Goal: Obtain resource: Obtain resource

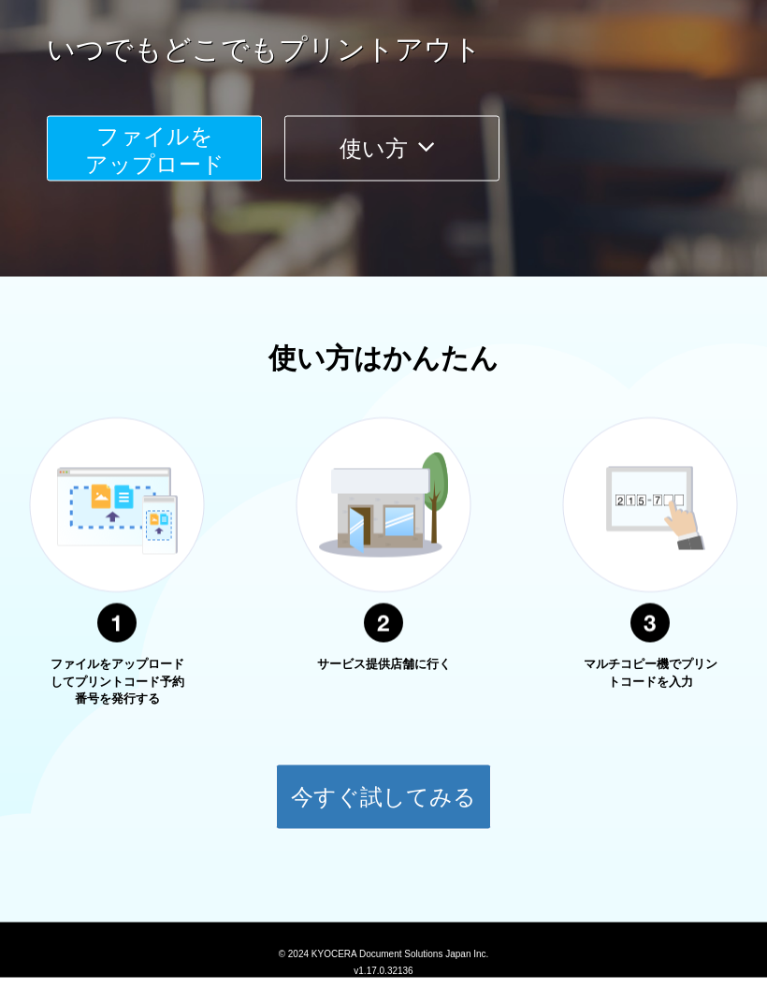
scroll to position [305, 0]
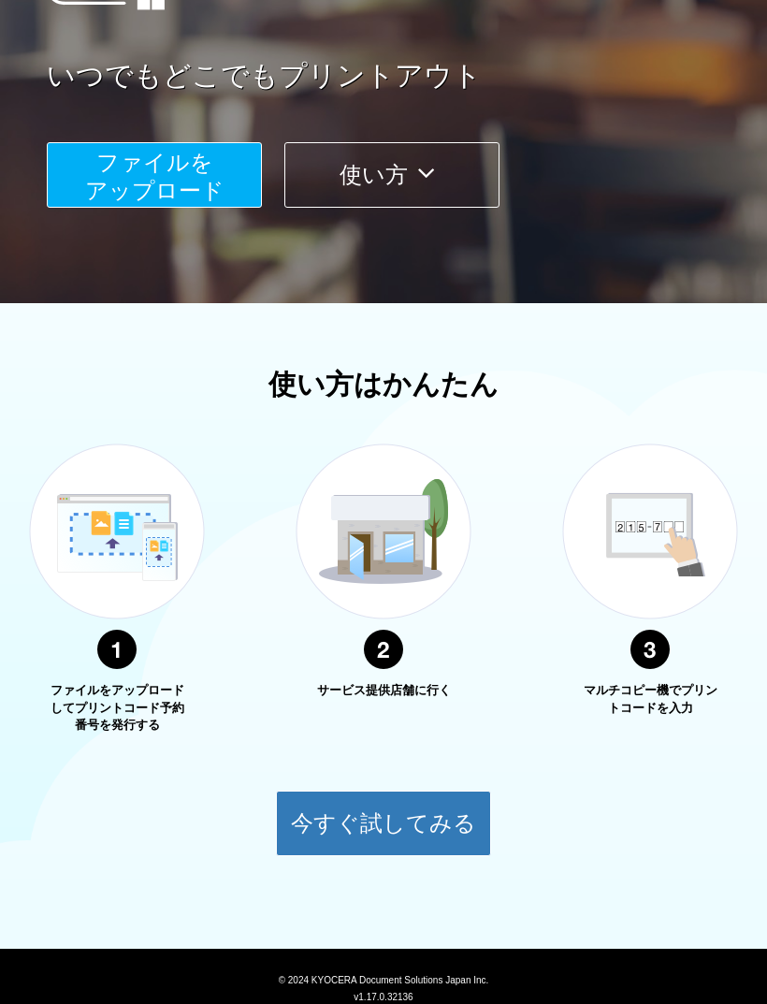
click at [328, 822] on button "今すぐ試してみる" at bounding box center [383, 824] width 215 height 66
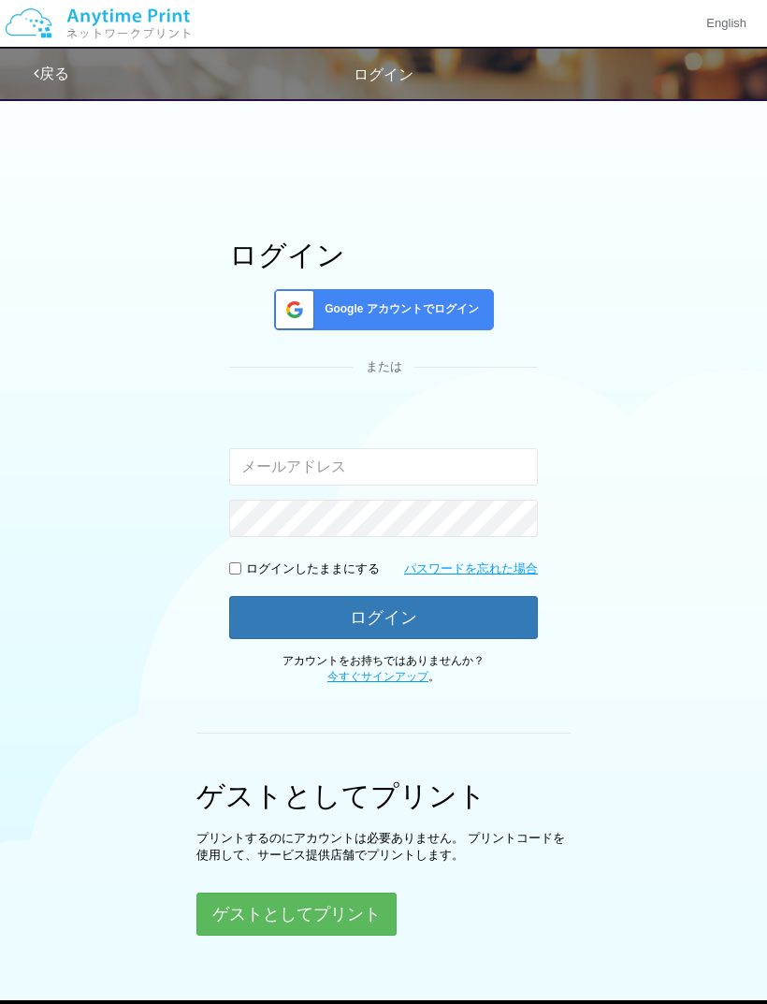
click at [483, 464] on input "email" at bounding box center [383, 466] width 309 height 37
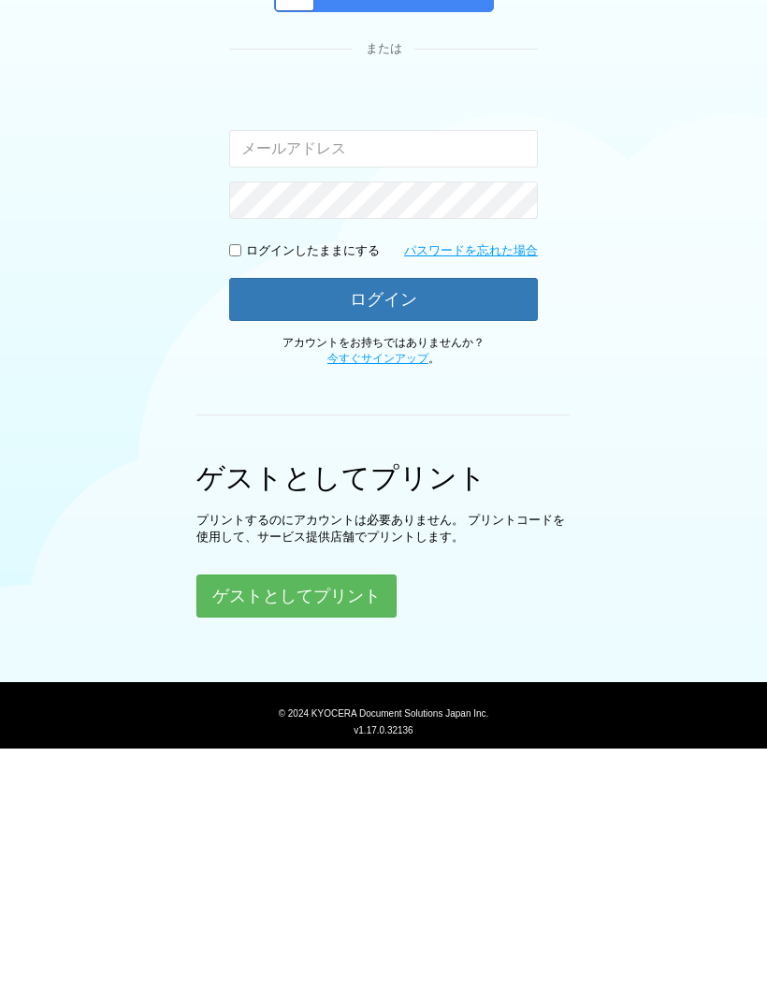
scroll to position [109, 0]
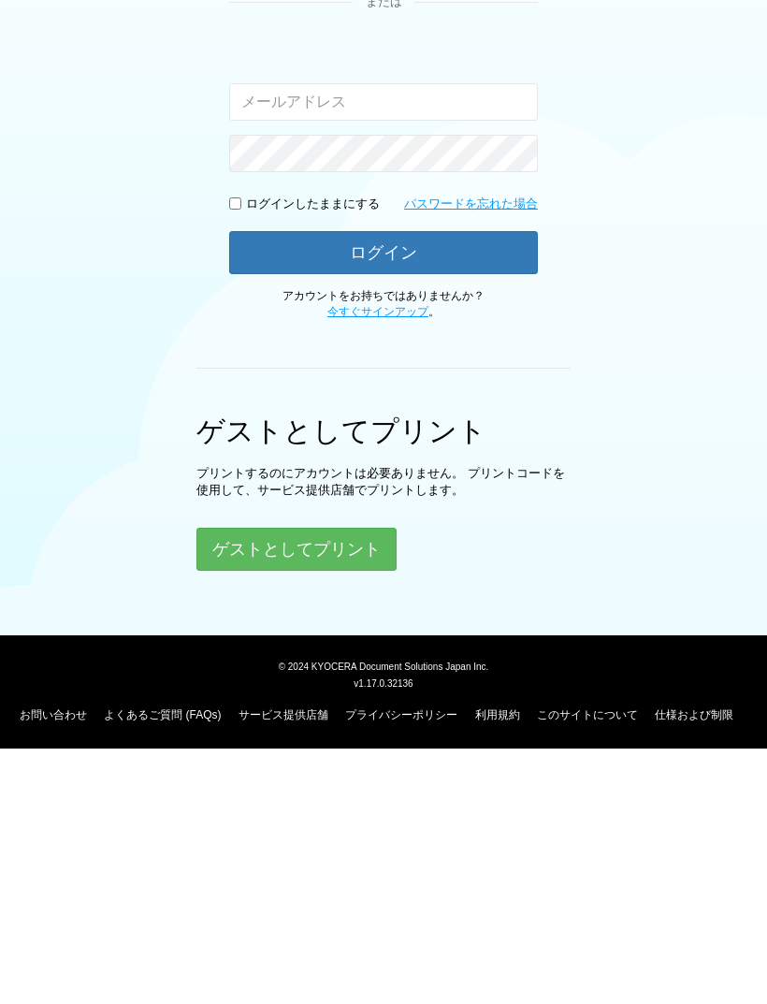
click at [240, 783] on button "ゲストとしてプリント" at bounding box center [297, 804] width 200 height 43
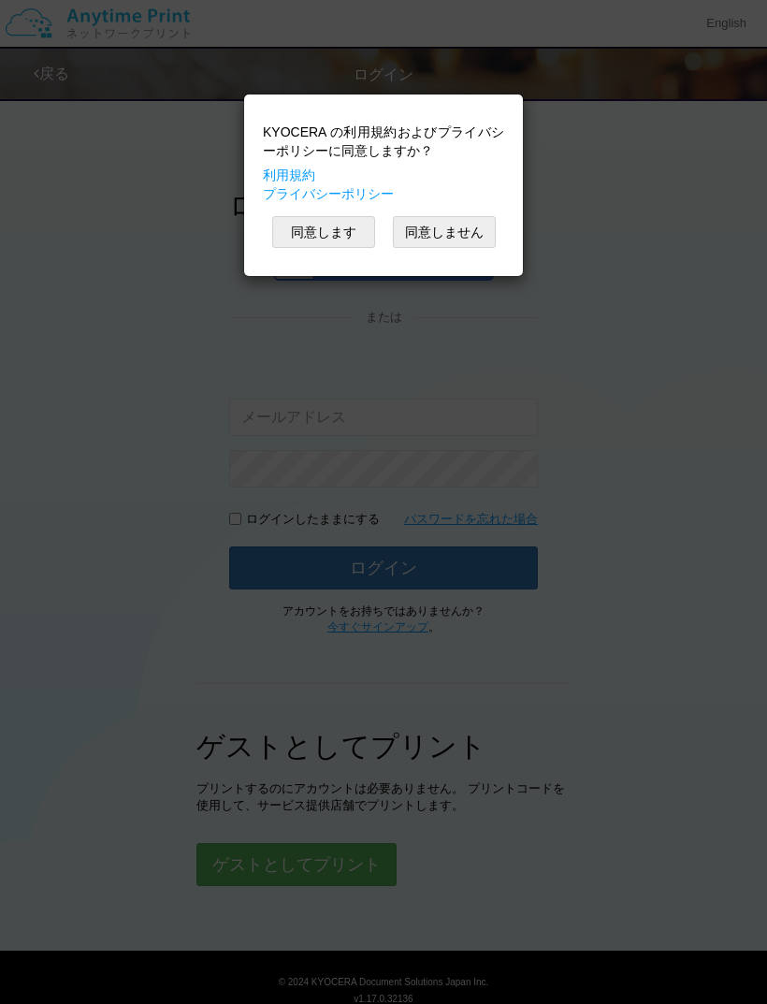
click at [343, 237] on button "同意します" at bounding box center [323, 232] width 103 height 32
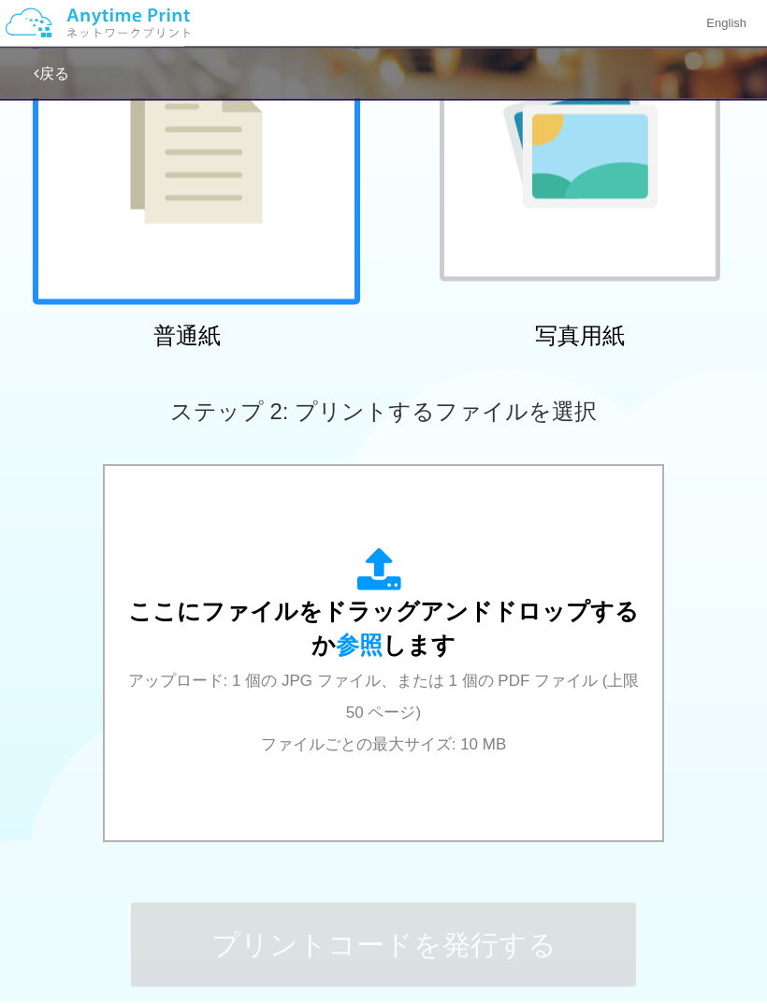
scroll to position [191, 0]
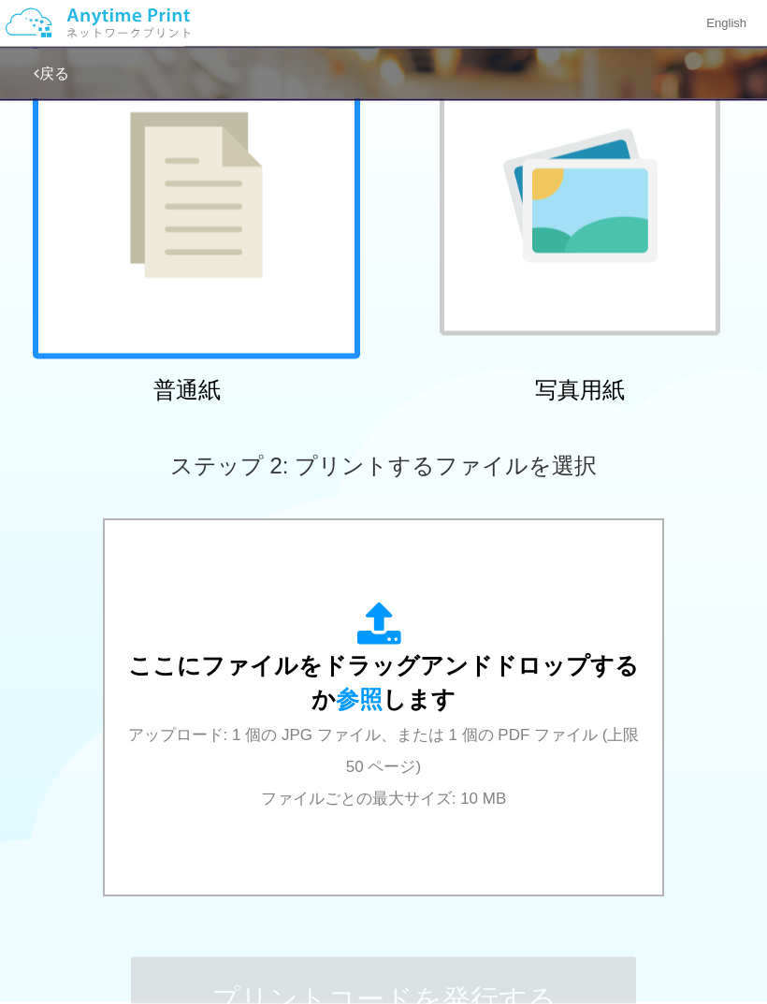
click at [262, 237] on img at bounding box center [196, 195] width 133 height 167
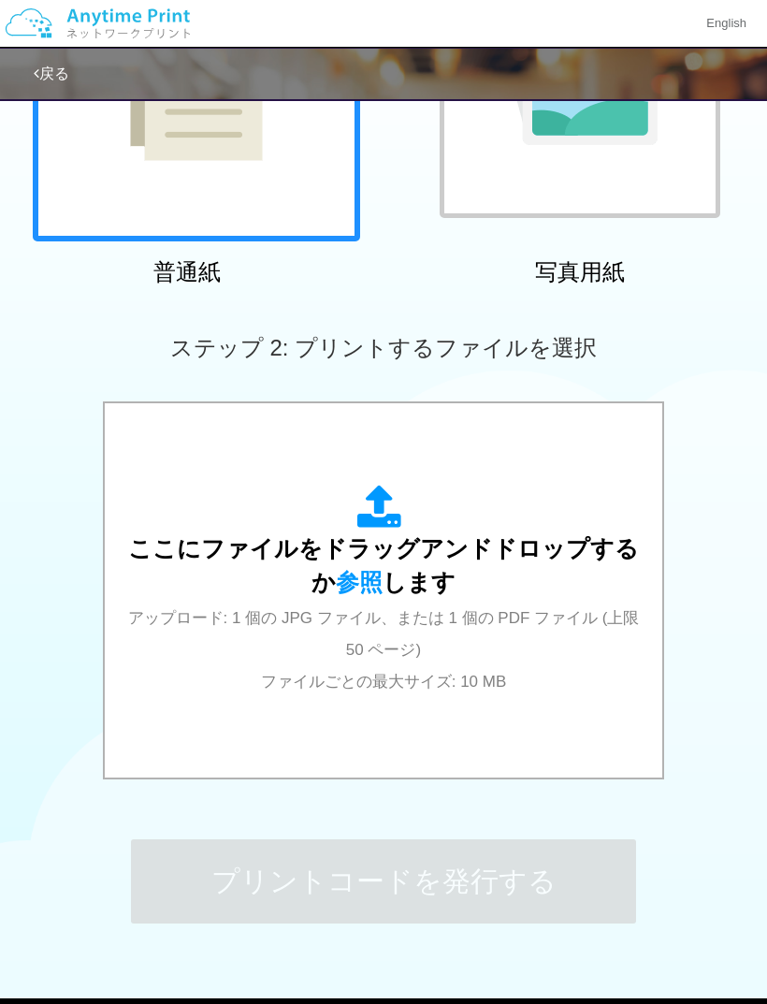
scroll to position [311, 0]
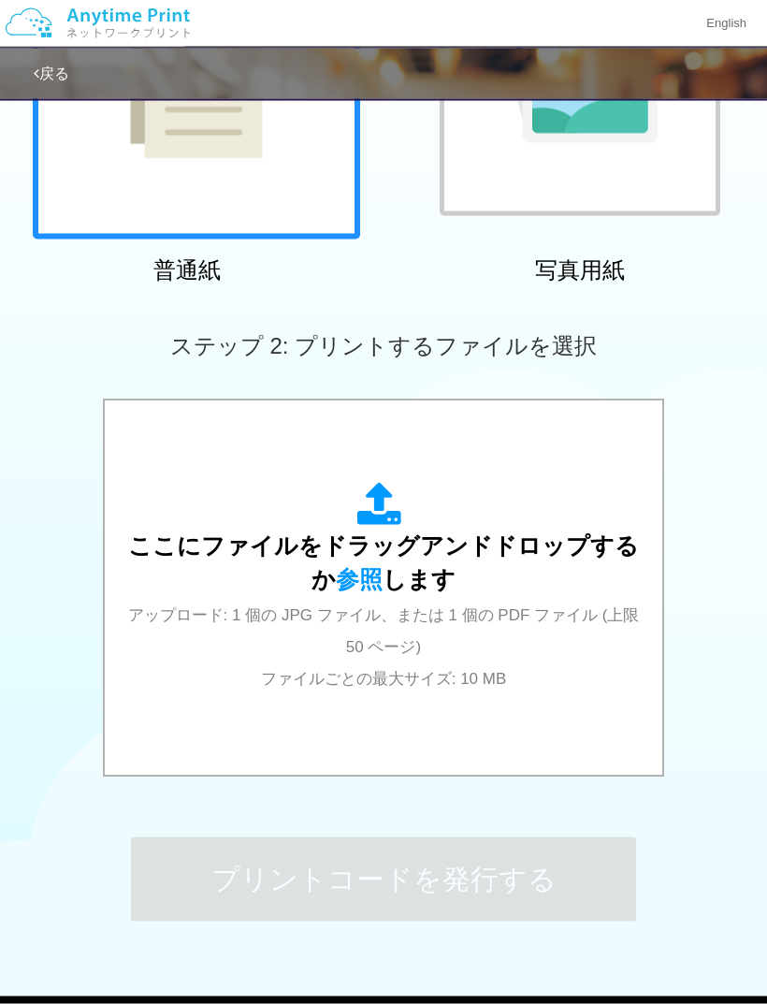
click at [494, 369] on div "ステップ 2: プリントするファイルを選択" at bounding box center [383, 346] width 767 height 107
click at [504, 352] on span "ステップ 2: プリントするファイルを選択" at bounding box center [383, 345] width 427 height 25
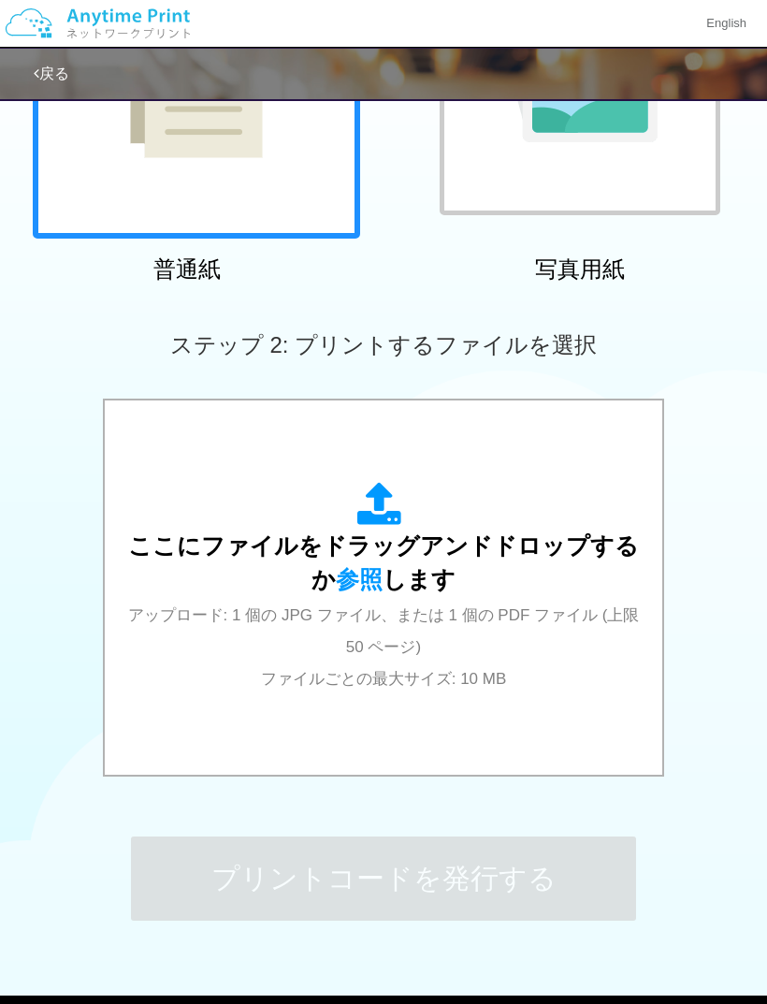
click at [409, 578] on span "ここにファイルをドラッグアンドドロップするか 参照 します" at bounding box center [383, 562] width 511 height 60
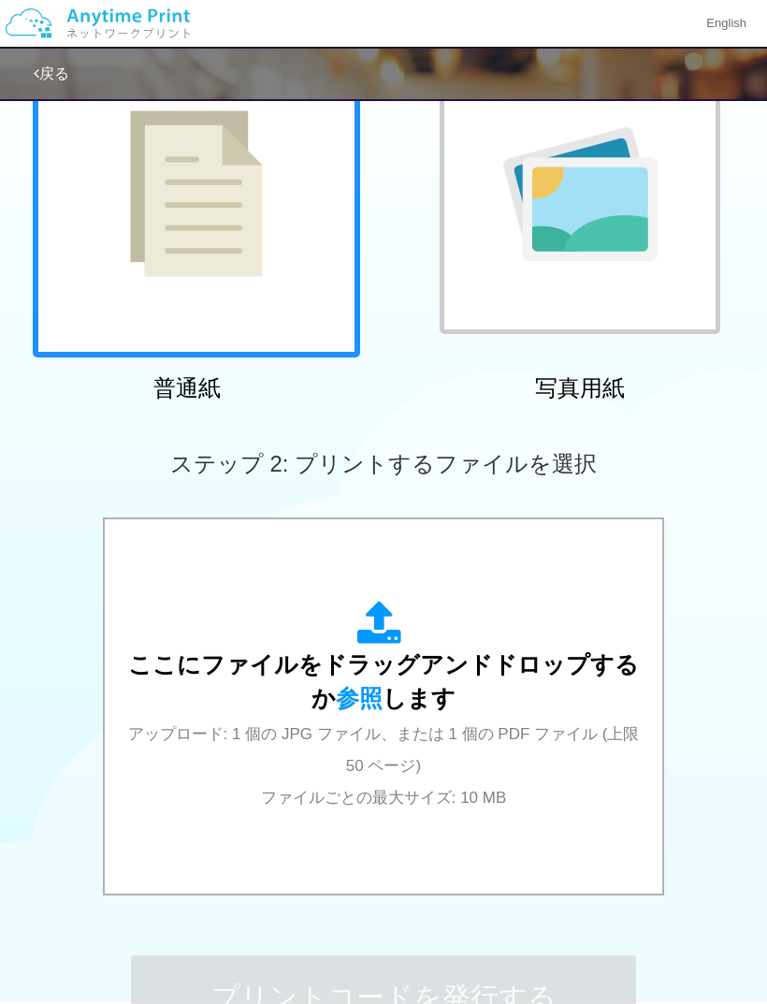
scroll to position [358, 0]
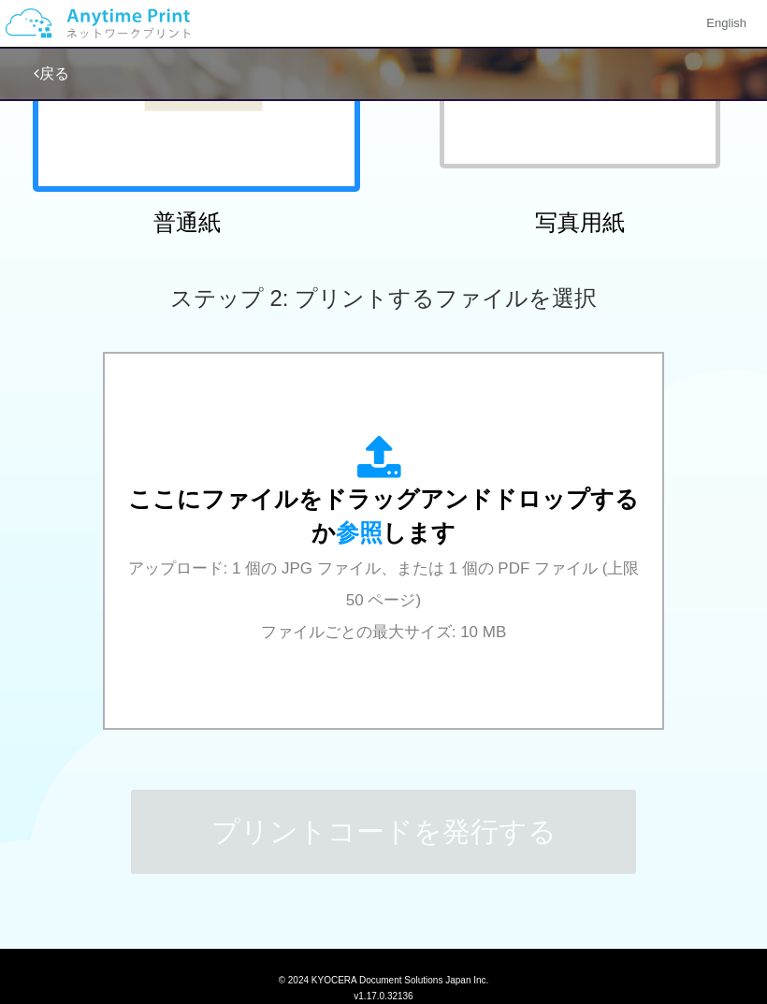
click at [508, 299] on span "ステップ 2: プリントするファイルを選択" at bounding box center [383, 297] width 427 height 25
click at [393, 518] on div "ここにファイルをドラッグアンドドロップするか 参照 します アップロード: 1 個の JPG ファイル、または 1 個の PDF ファイル (上限 50 ペー…" at bounding box center [384, 540] width 520 height 211
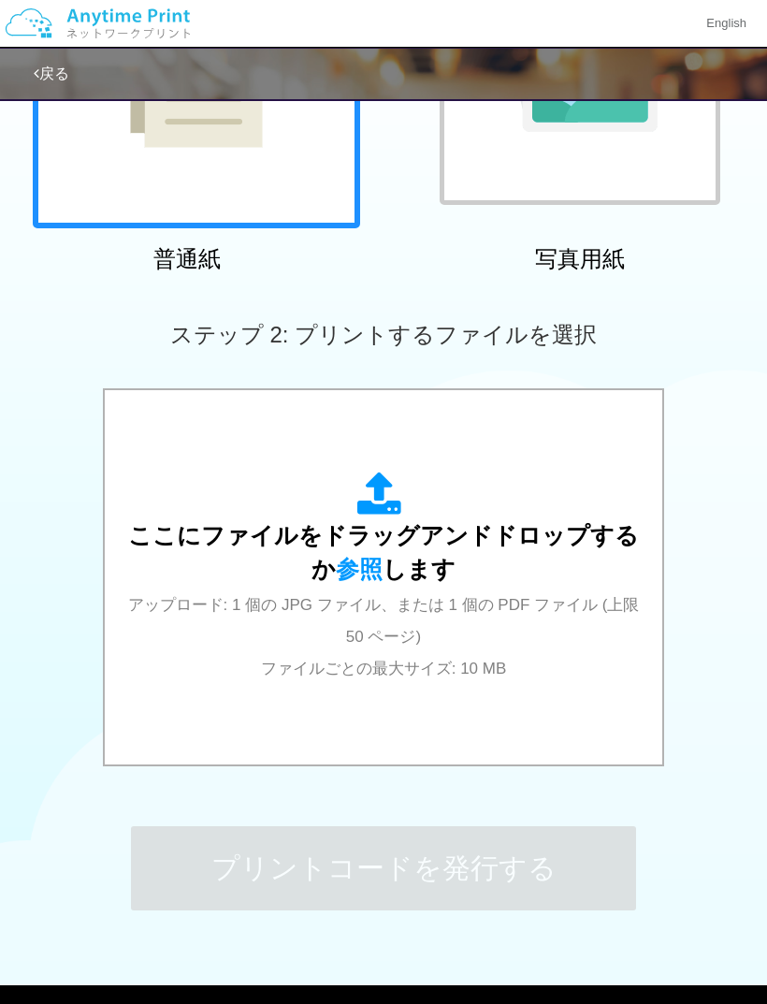
click at [533, 331] on span "ステップ 2: プリントするファイルを選択" at bounding box center [383, 334] width 427 height 25
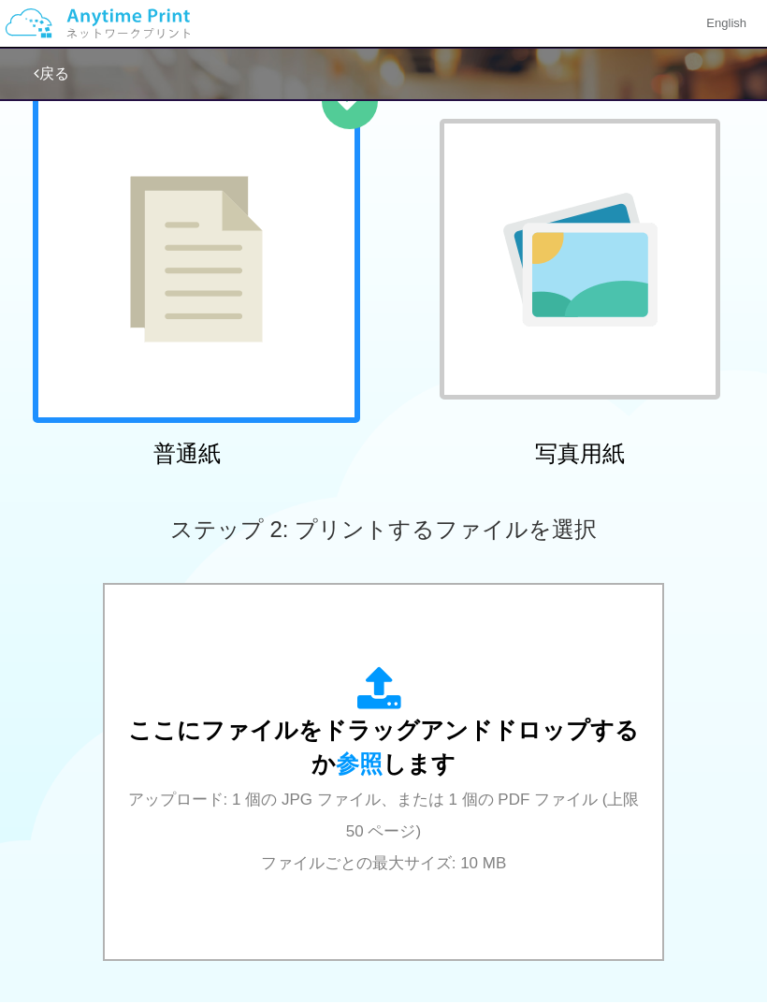
scroll to position [124, 0]
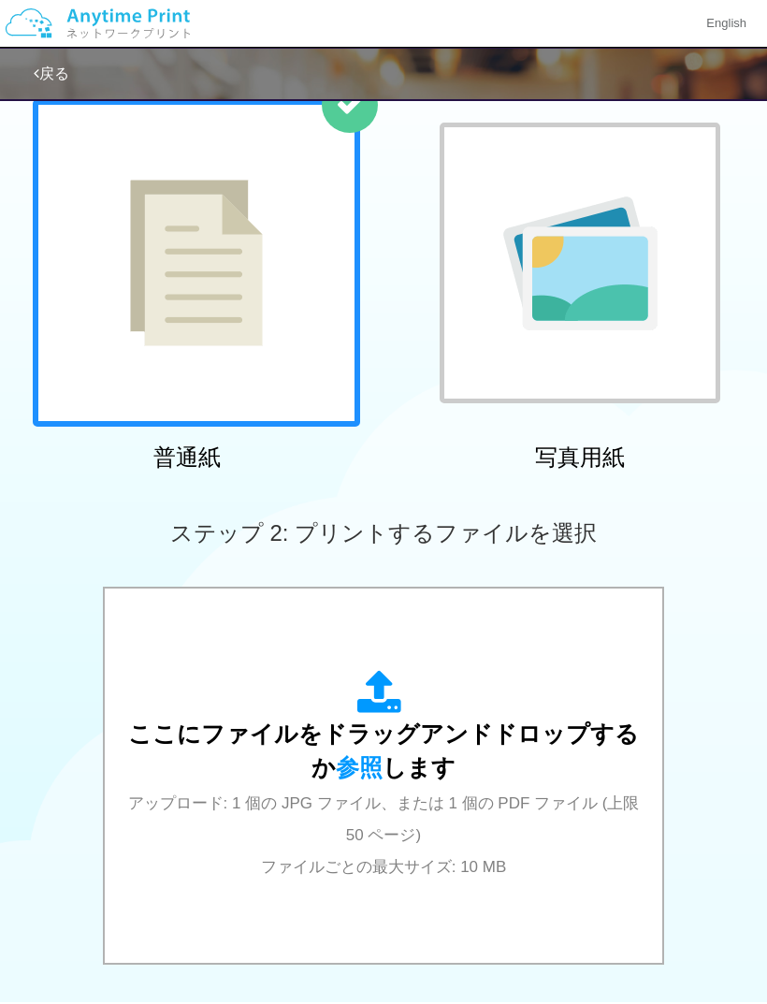
click at [512, 529] on span "ステップ 2: プリントするファイルを選択" at bounding box center [383, 532] width 427 height 25
click at [532, 543] on span "ステップ 2: プリントするファイルを選択" at bounding box center [383, 532] width 427 height 25
click at [400, 775] on span "ここにファイルをドラッグアンドドロップするか 参照 します" at bounding box center [383, 751] width 511 height 60
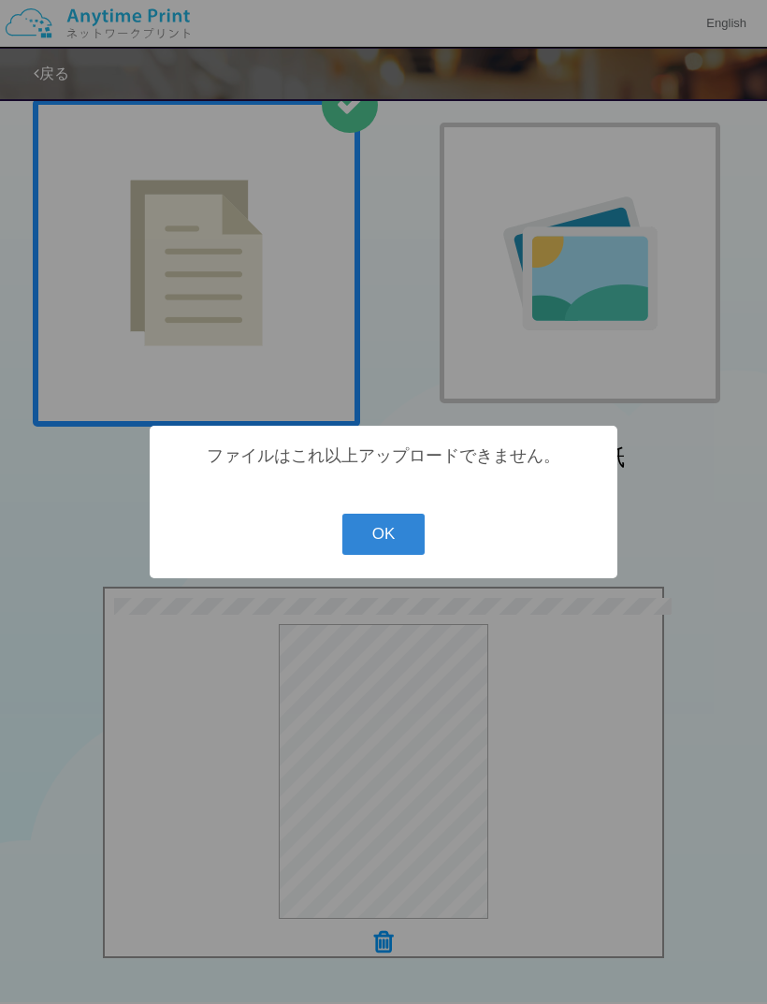
click at [410, 555] on button "OK" at bounding box center [384, 534] width 83 height 41
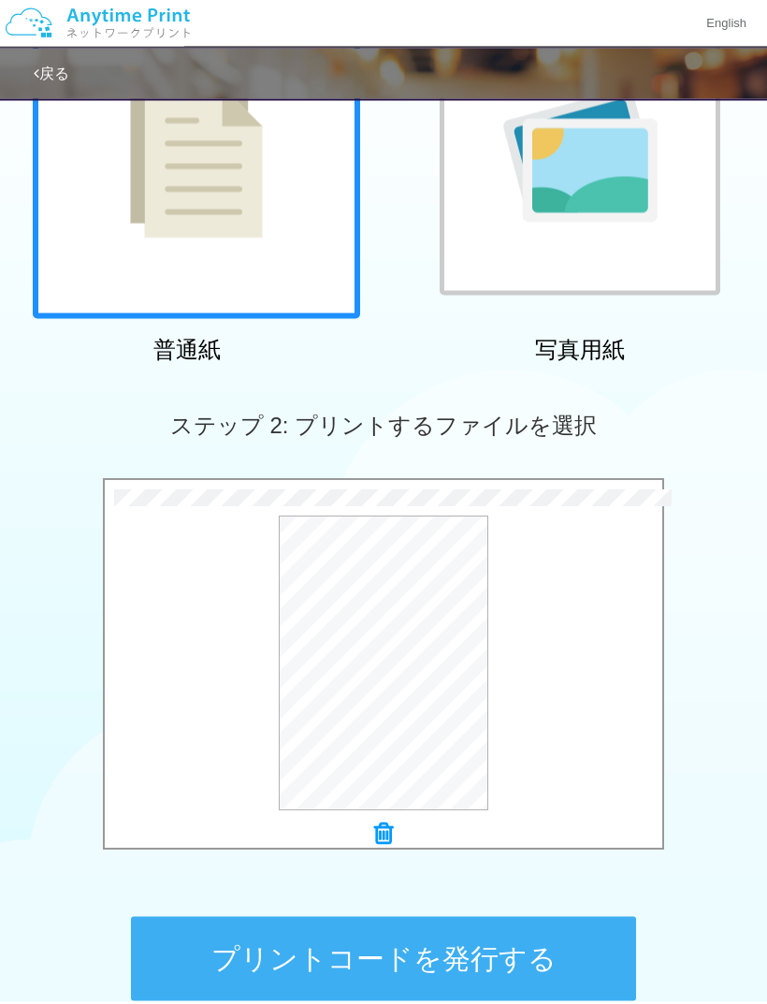
scroll to position [358, 0]
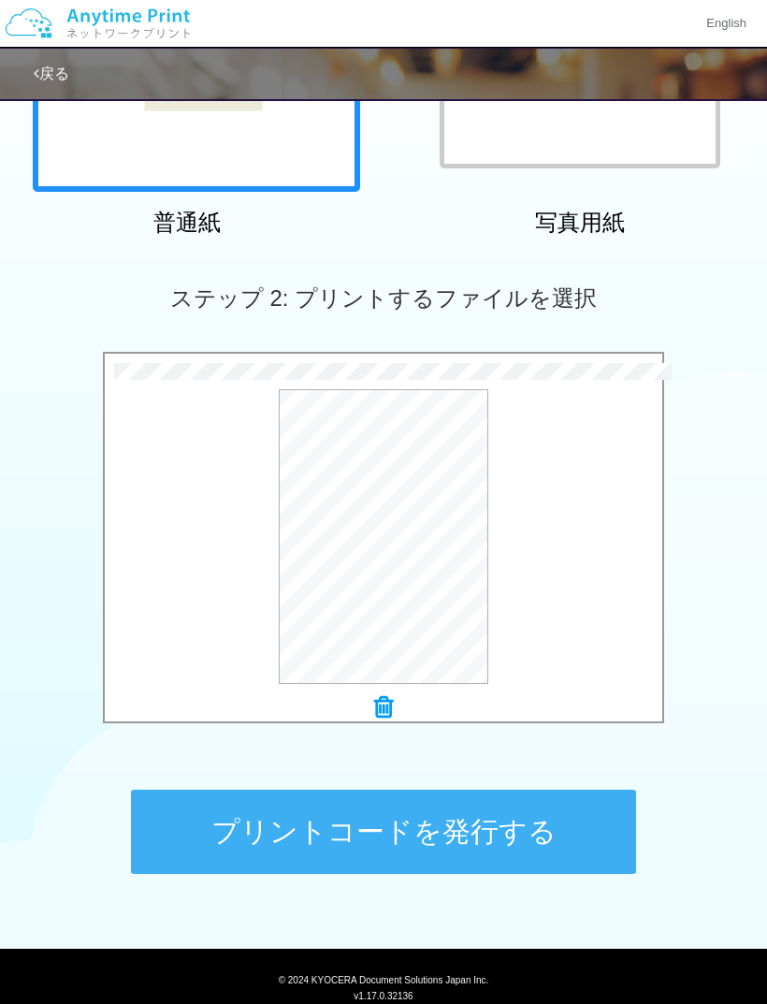
click at [548, 837] on button "プリントコードを発行する" at bounding box center [383, 832] width 505 height 84
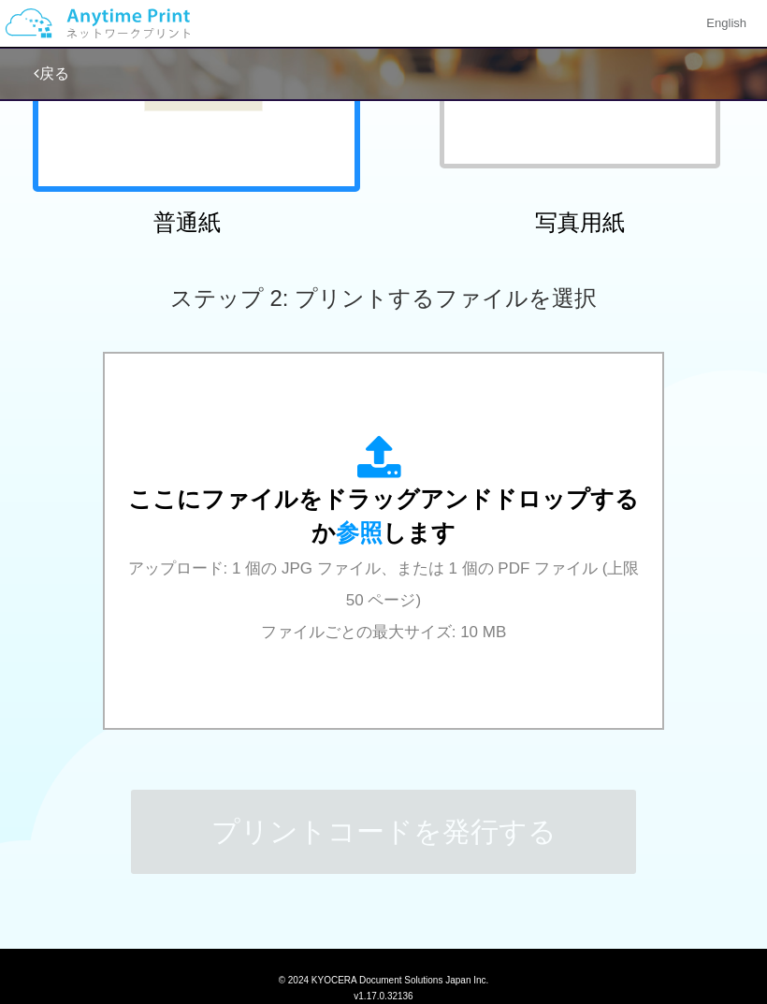
scroll to position [0, 0]
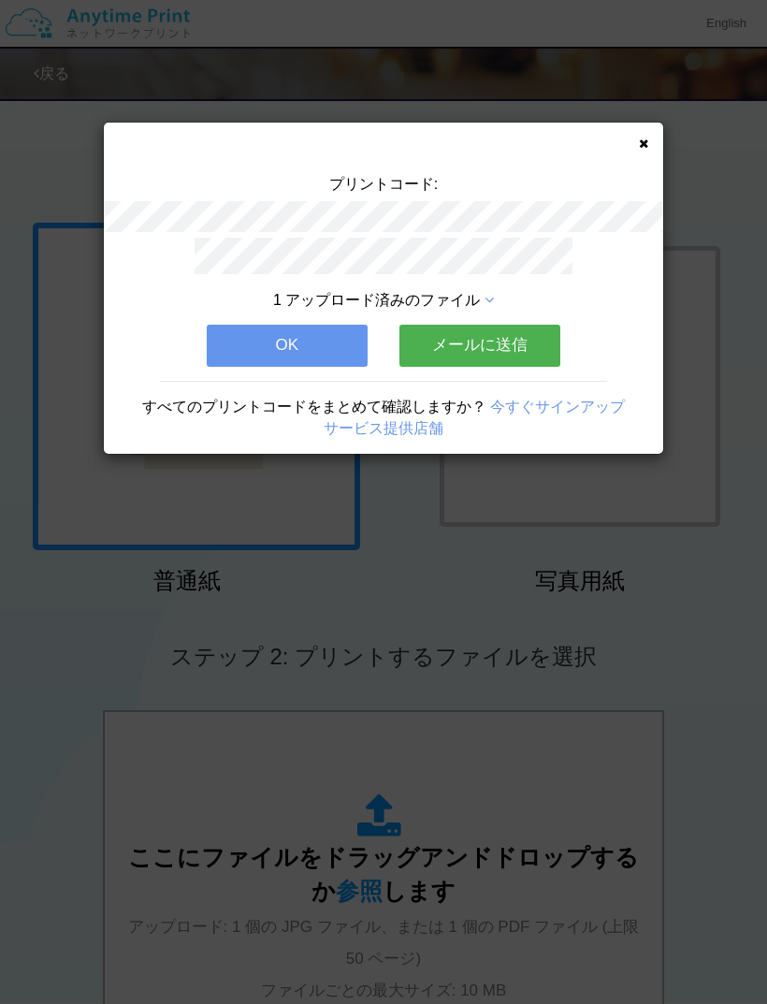
click at [340, 331] on button "OK" at bounding box center [287, 345] width 161 height 41
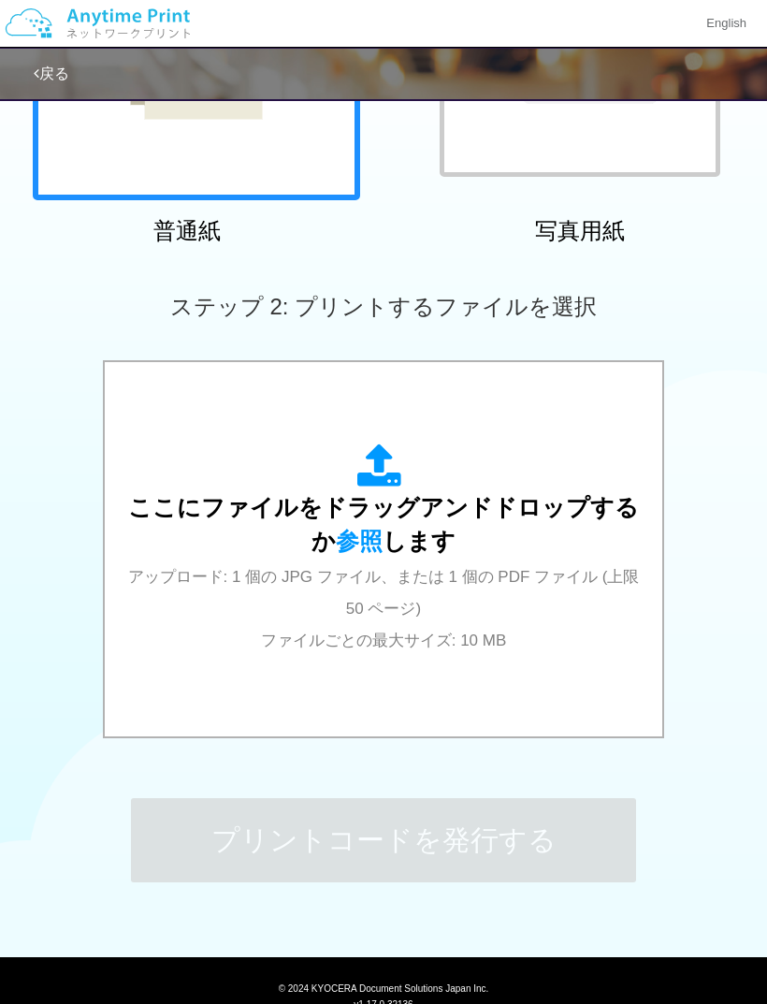
scroll to position [347, 0]
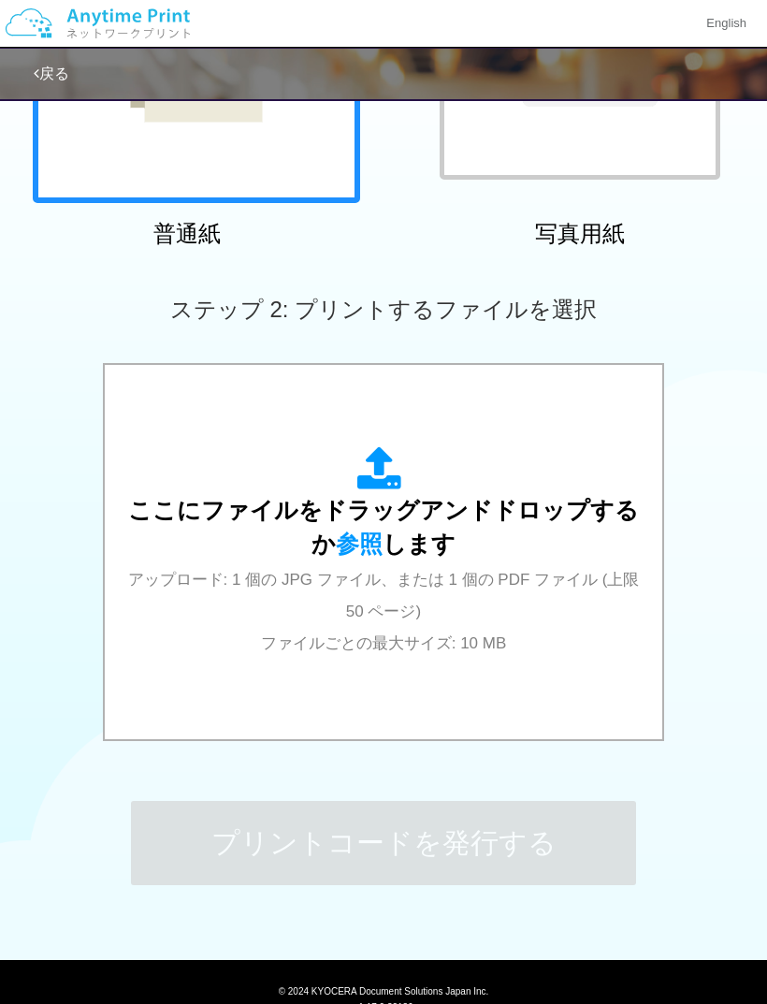
click at [399, 561] on div "ここにファイルをドラッグアンドドロップするか 参照 します アップロード: 1 個の JPG ファイル、または 1 個の PDF ファイル (上限 50 ペー…" at bounding box center [384, 551] width 520 height 211
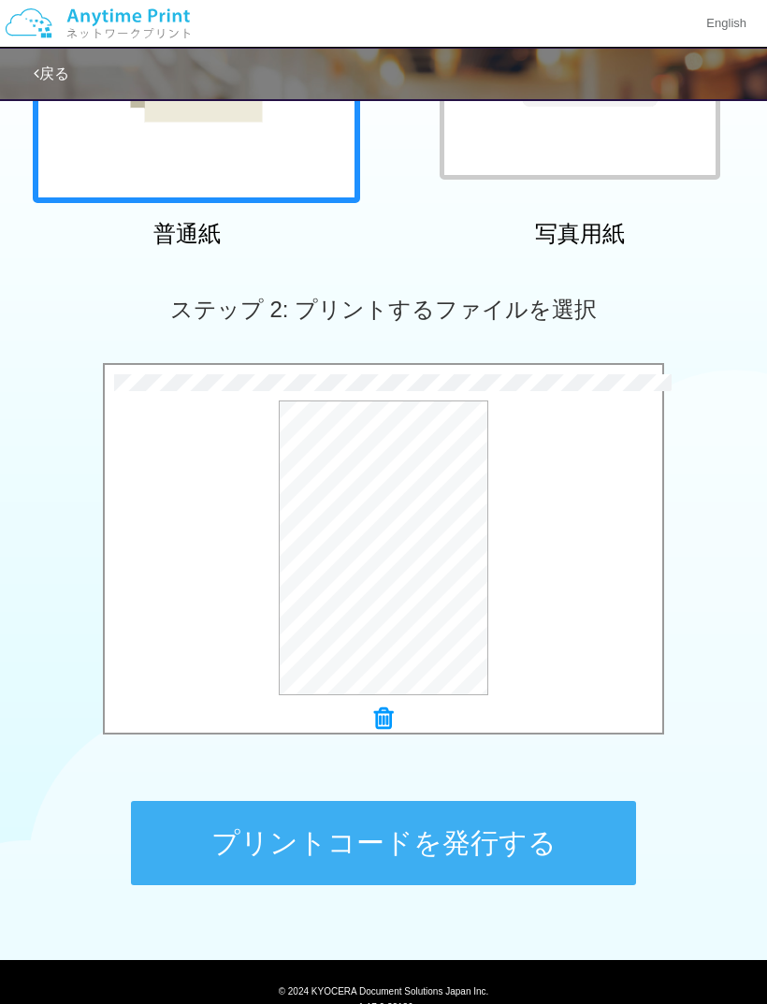
click at [184, 859] on button "プリントコードを発行する" at bounding box center [383, 843] width 505 height 84
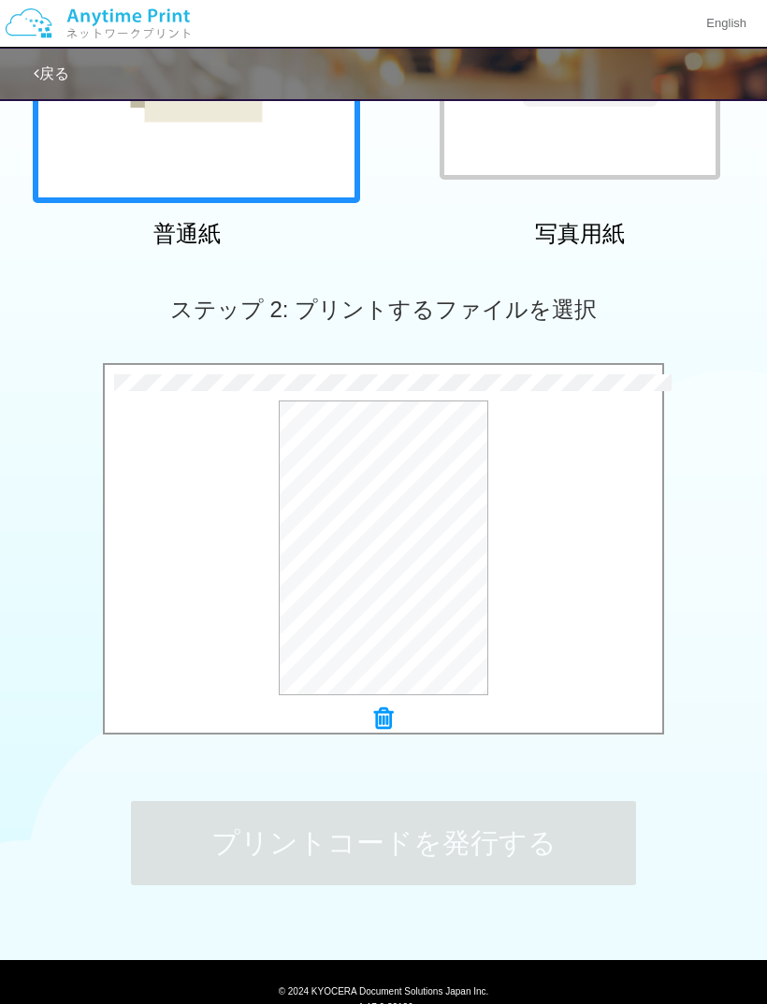
scroll to position [0, 0]
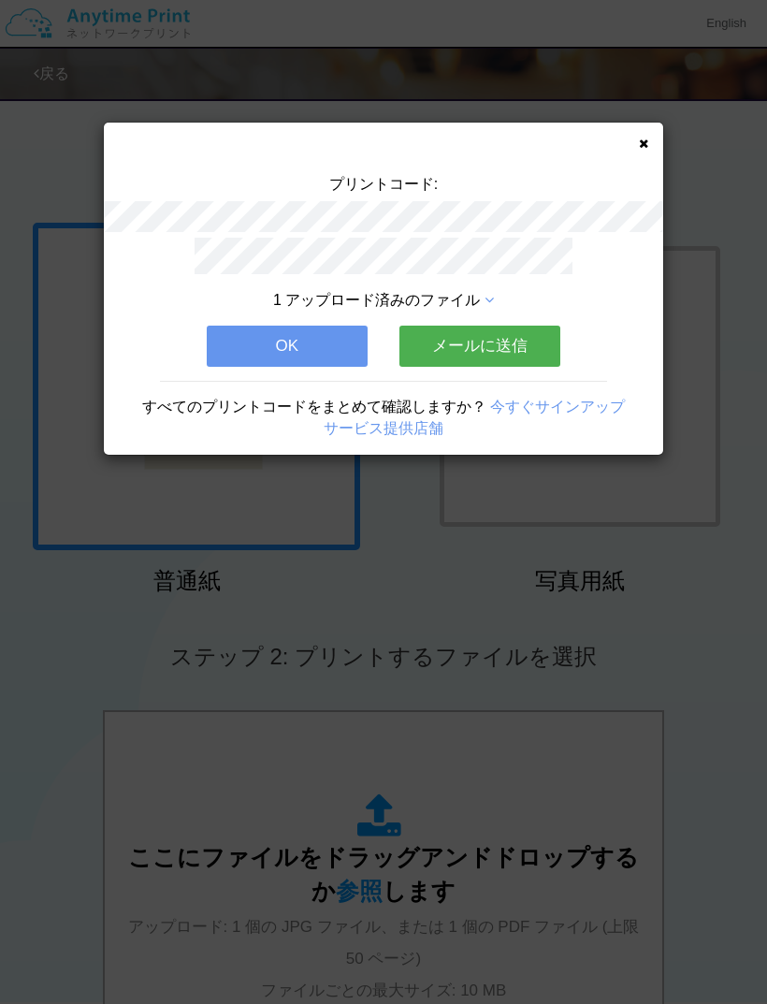
click at [242, 348] on button "OK" at bounding box center [287, 346] width 161 height 41
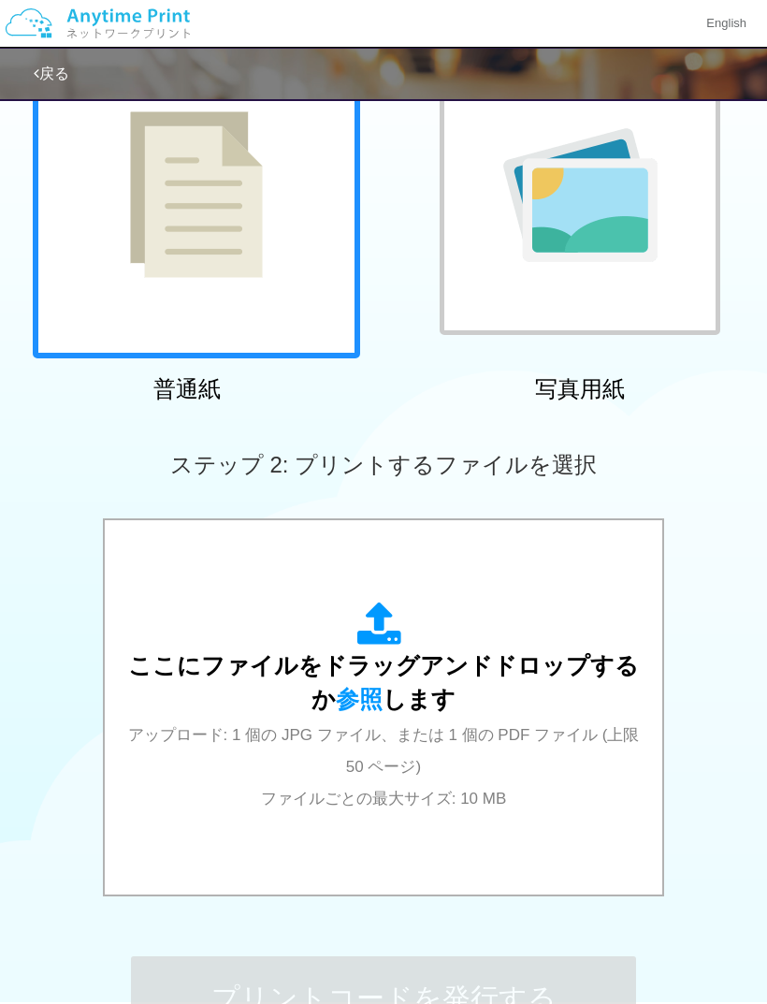
scroll to position [196, 0]
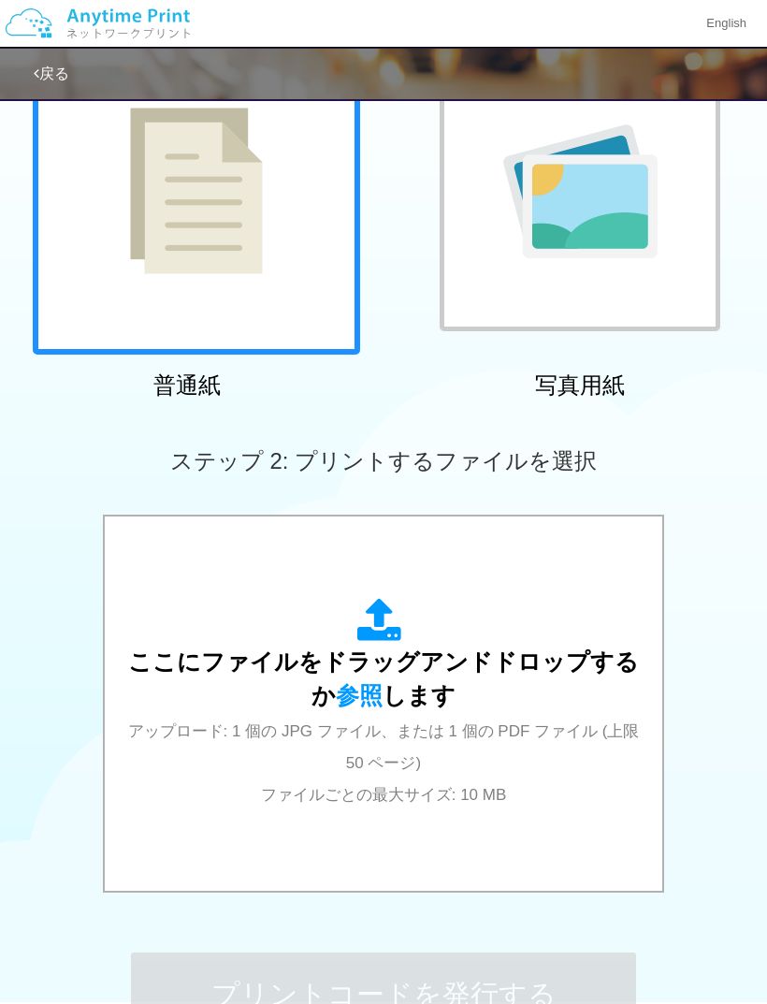
click at [409, 762] on span "アップロード: 1 個の JPG ファイル、または 1 個の PDF ファイル (上限 50 ページ) ファイルごとの最大サイズ: 10 MB" at bounding box center [384, 763] width 512 height 82
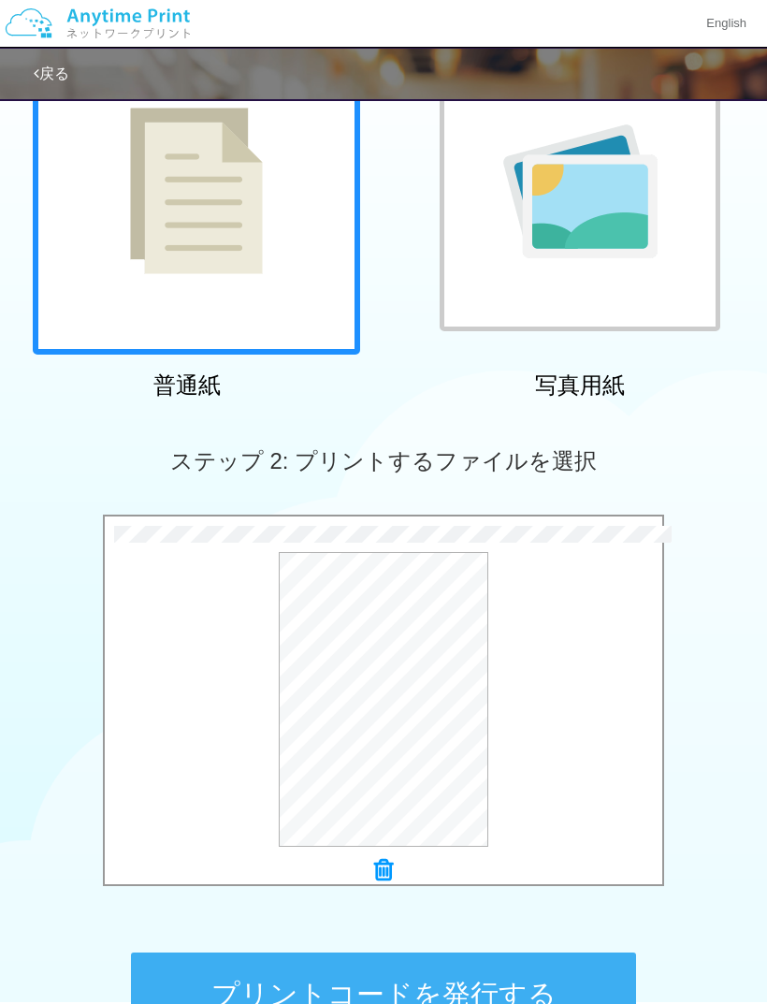
click at [508, 992] on button "プリントコードを発行する" at bounding box center [383, 995] width 505 height 84
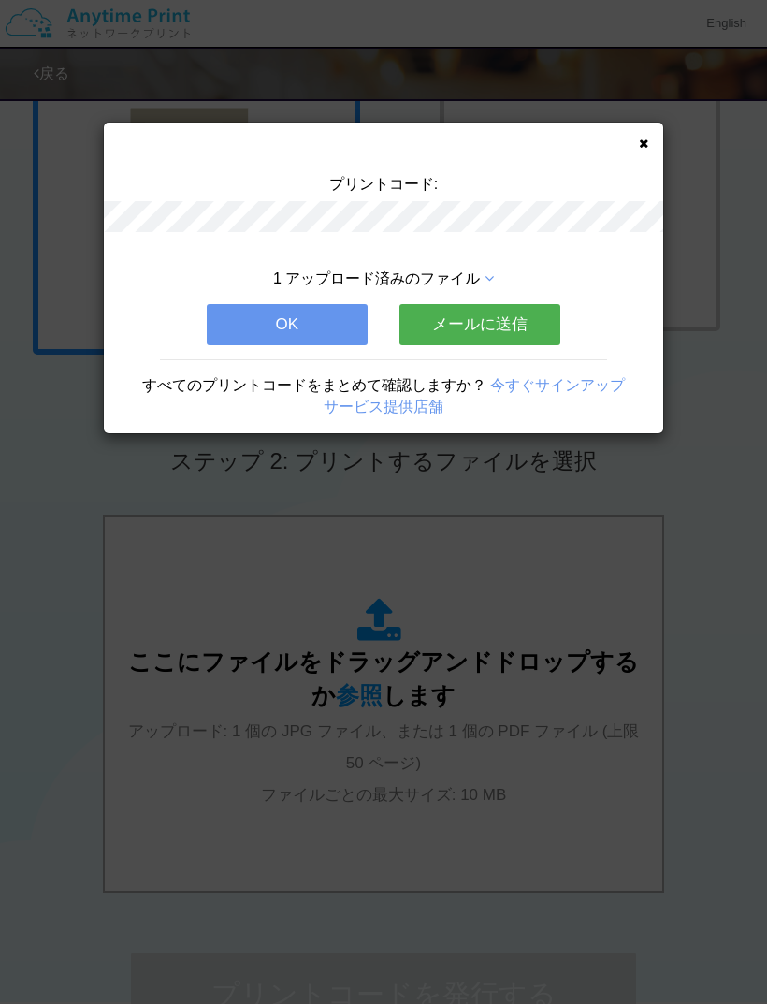
scroll to position [0, 0]
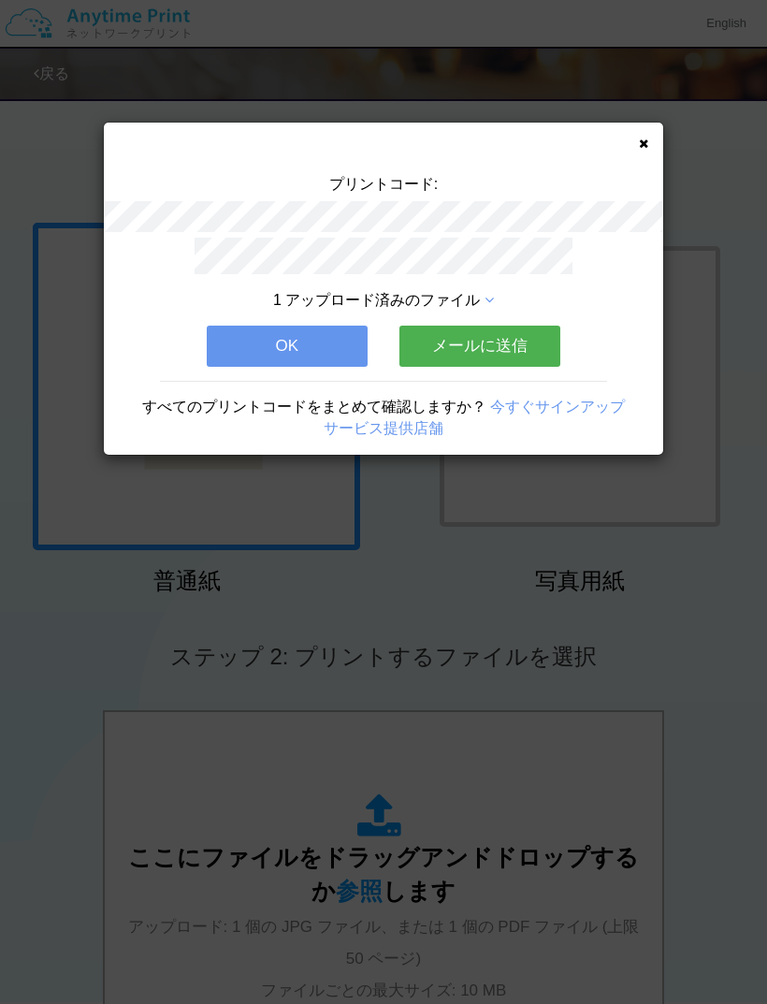
click at [256, 330] on button "OK" at bounding box center [287, 346] width 161 height 41
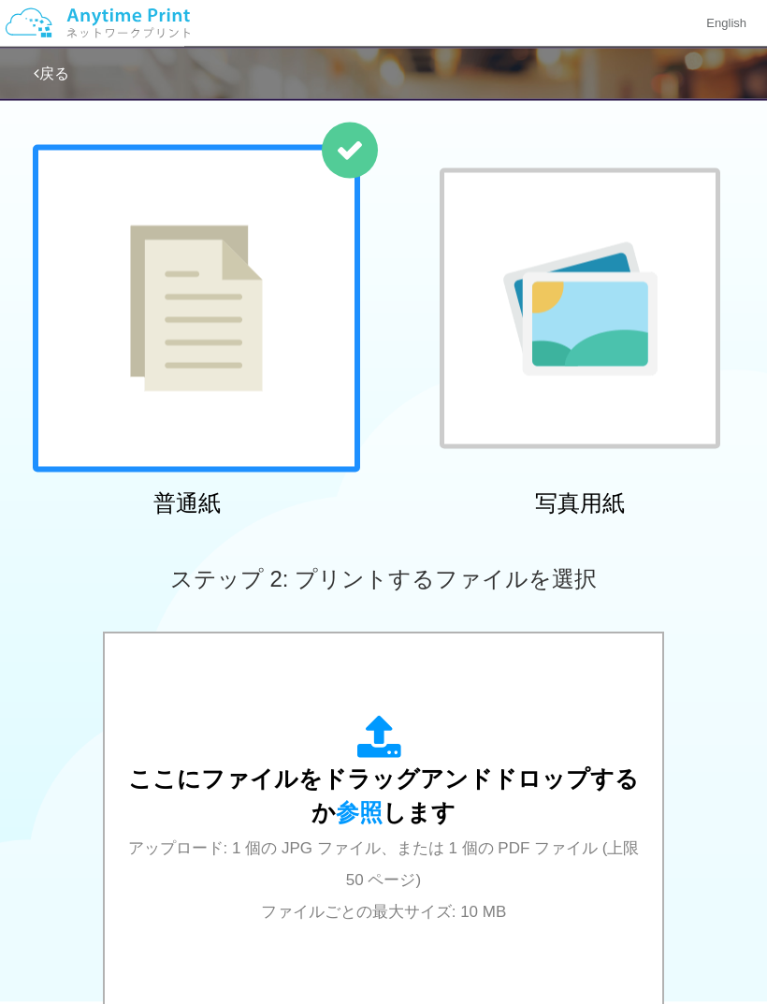
scroll to position [80, 0]
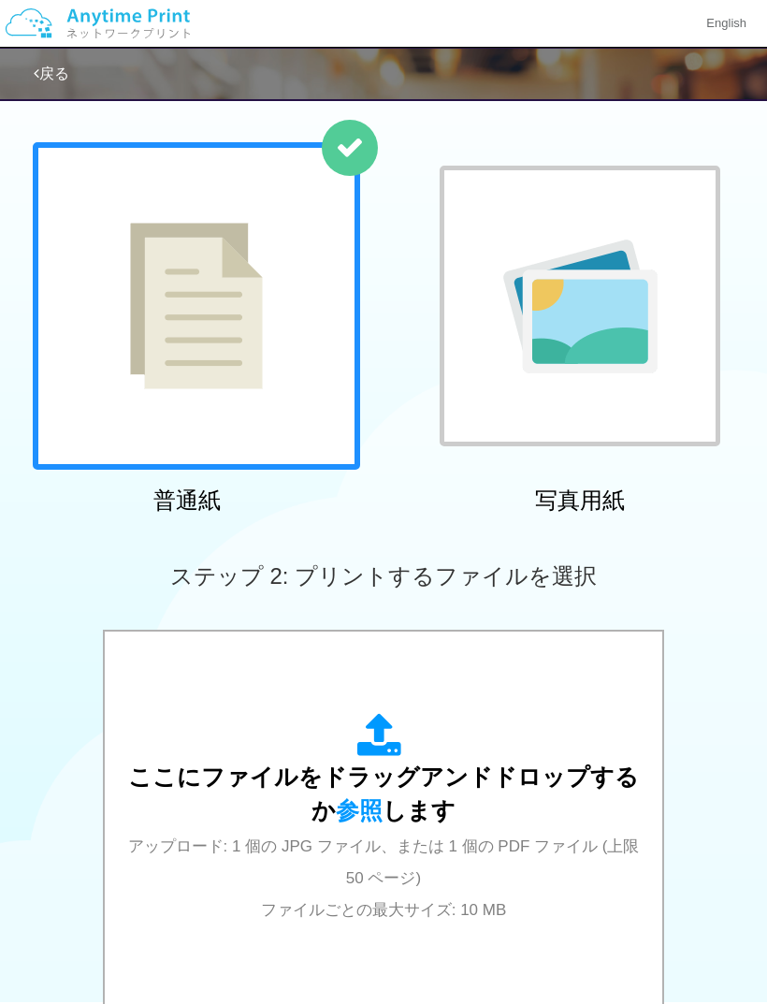
click at [343, 797] on div "ここにファイルをドラッグアンドドロップするか 参照 します アップロード: 1 個の JPG ファイル、または 1 個の PDF ファイル (上限 50 ペー…" at bounding box center [384, 818] width 520 height 211
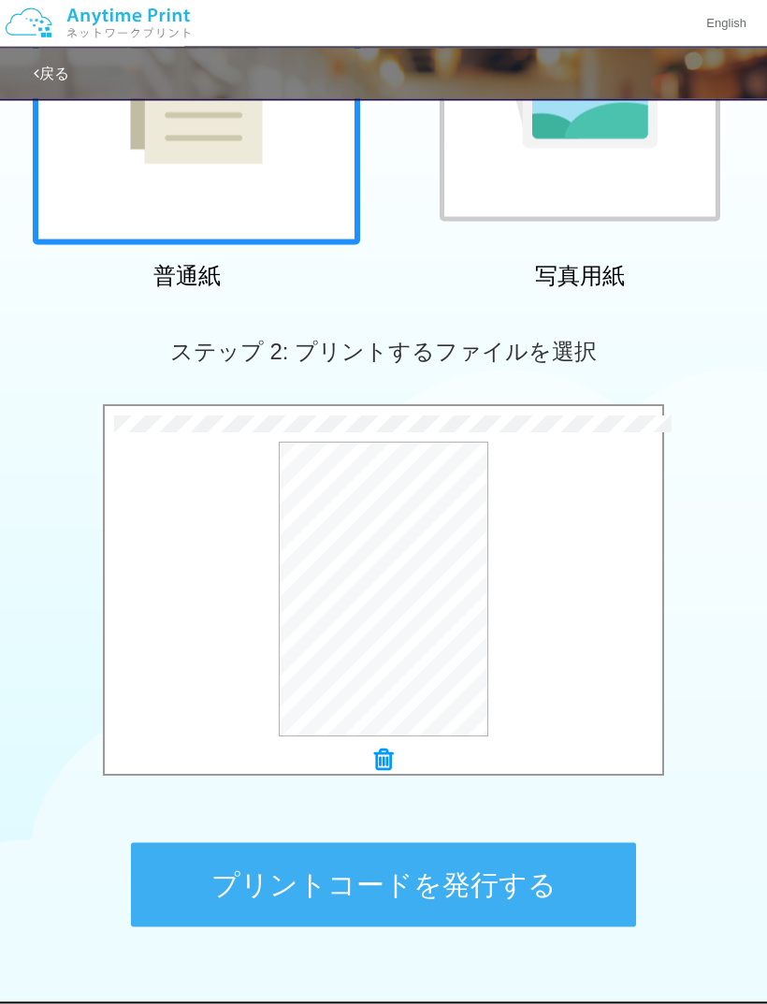
scroll to position [306, 0]
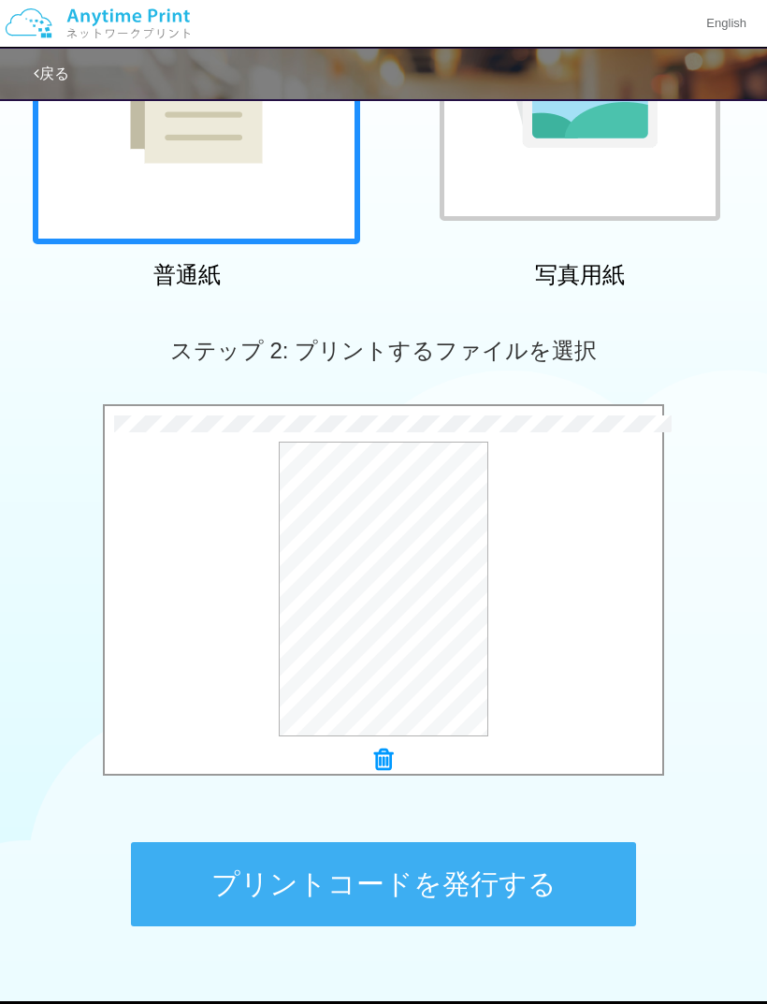
click at [237, 887] on button "プリントコードを発行する" at bounding box center [383, 884] width 505 height 84
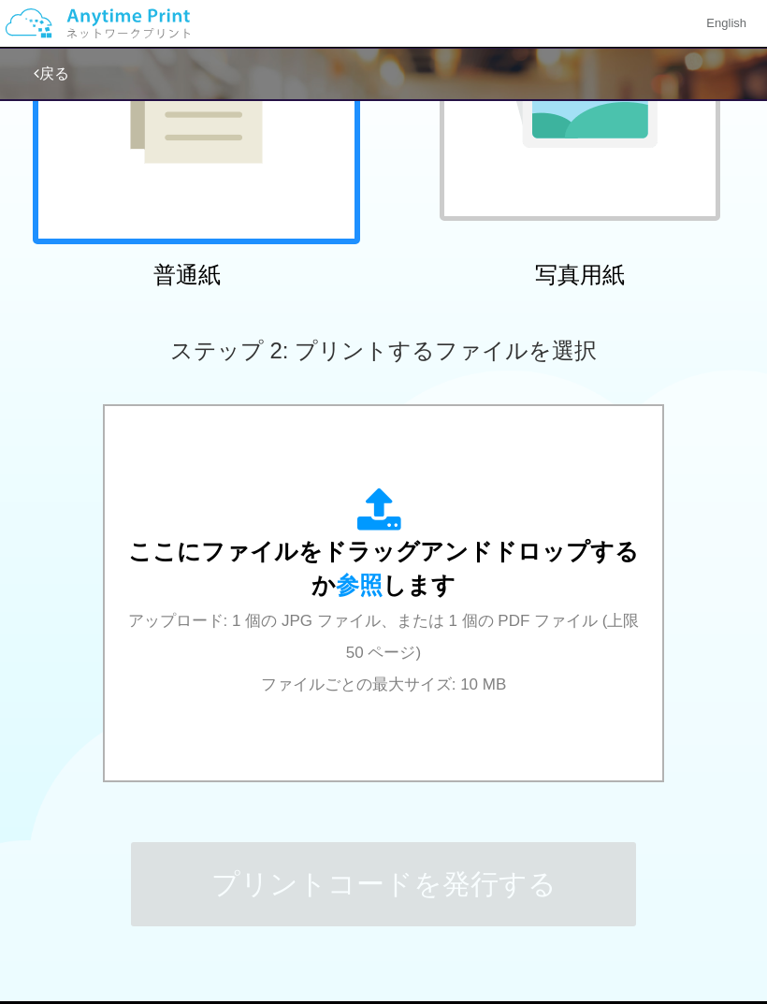
scroll to position [0, 0]
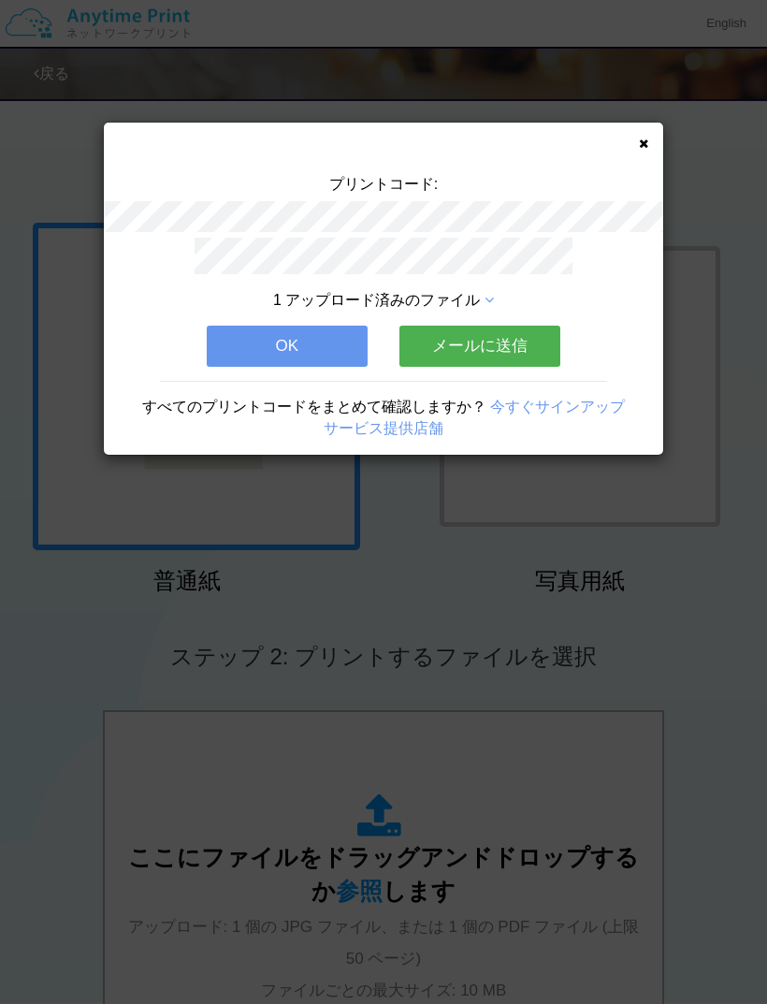
click at [308, 362] on button "OK" at bounding box center [287, 346] width 161 height 41
